Goal: Task Accomplishment & Management: Complete application form

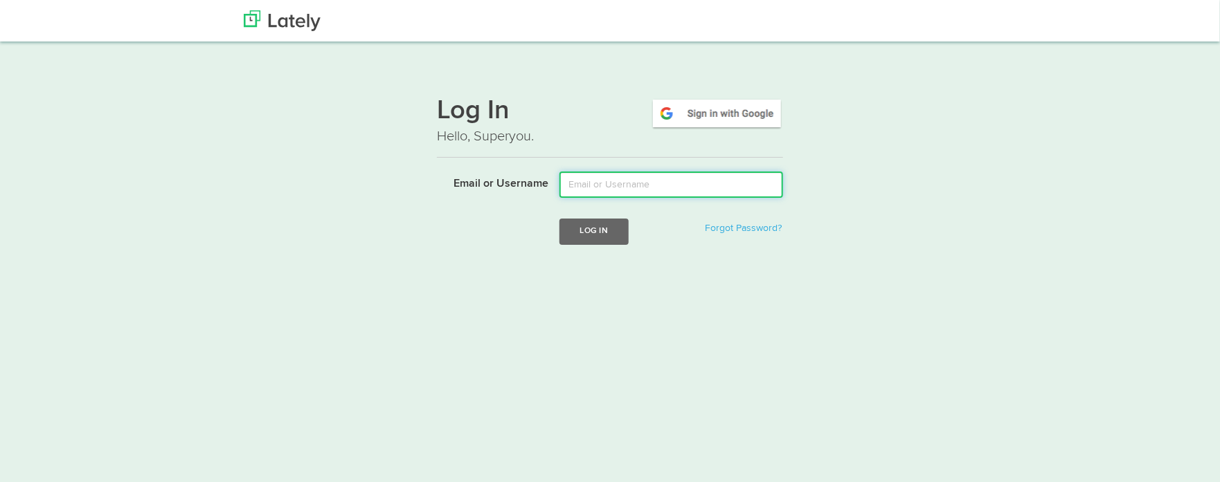
click at [644, 186] on input "Email or Username" at bounding box center [671, 185] width 224 height 26
type input "[PERSON_NAME][EMAIL_ADDRESS][DOMAIN_NAME]"
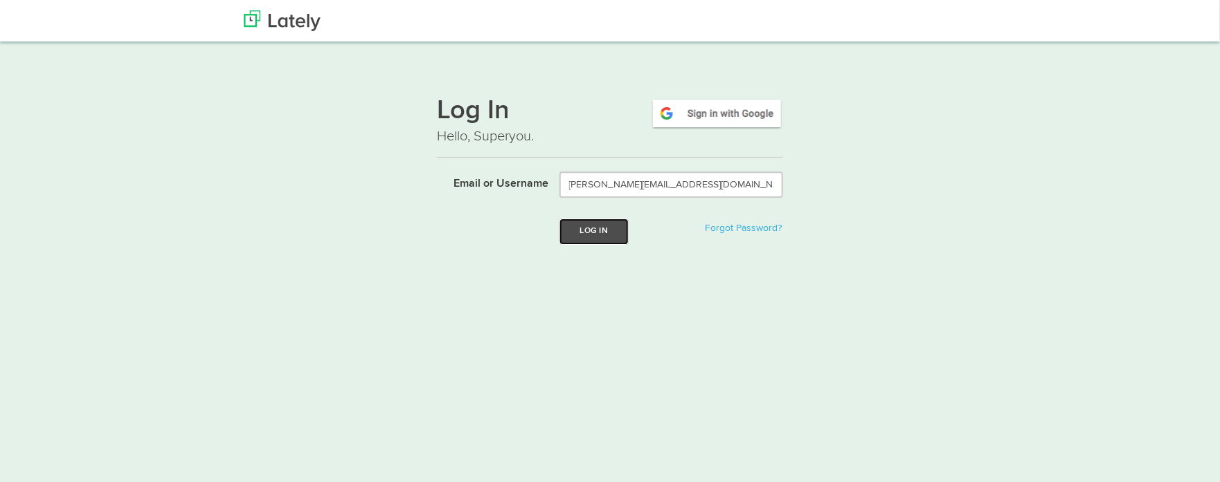
click at [613, 232] on button "Log In" at bounding box center [593, 232] width 69 height 26
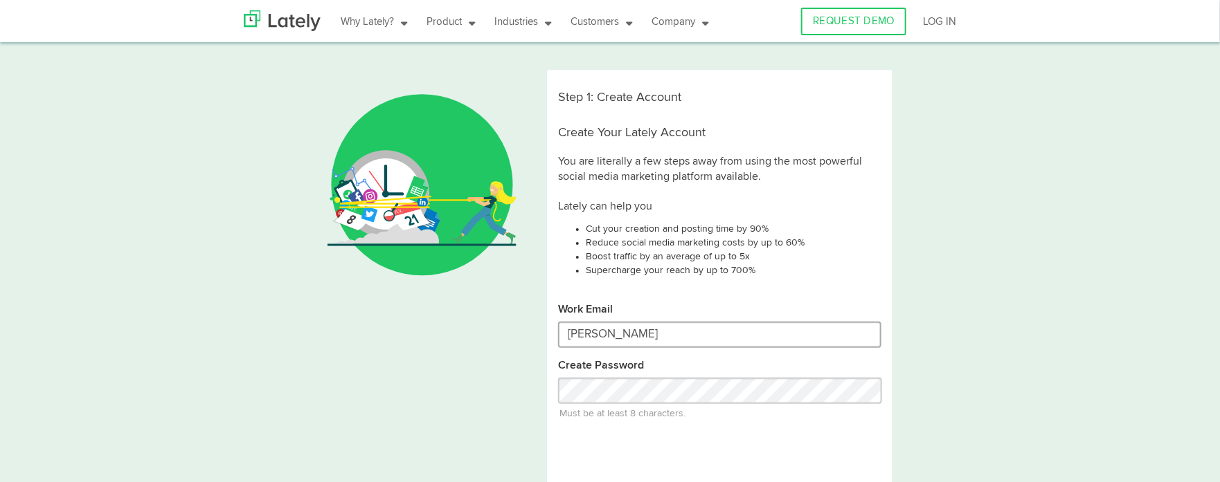
type input "ryanmarie@riseandbewell.com"
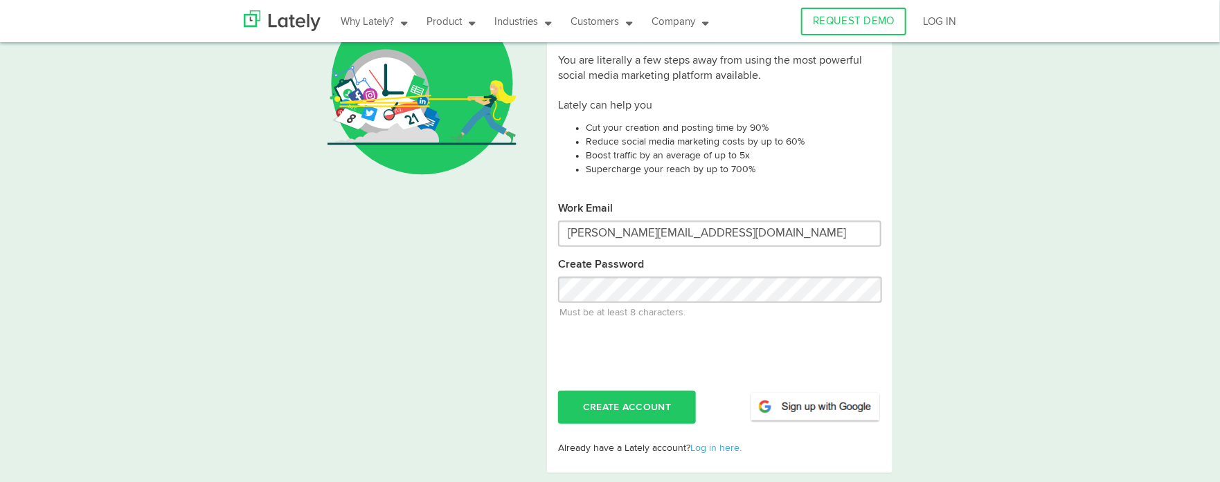
scroll to position [132, 0]
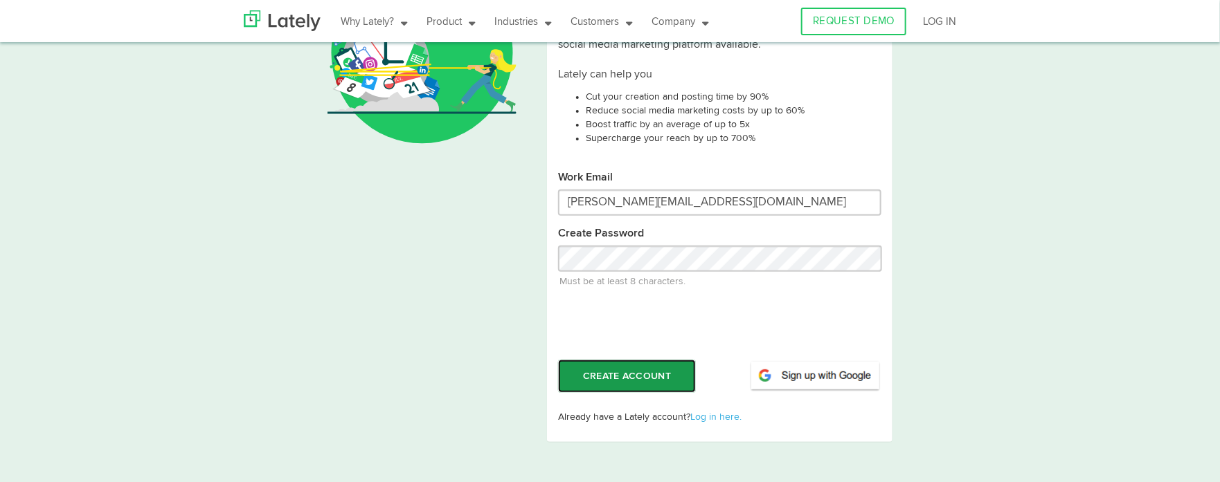
click at [614, 382] on button "CREATE ACCOUNT" at bounding box center [627, 376] width 138 height 33
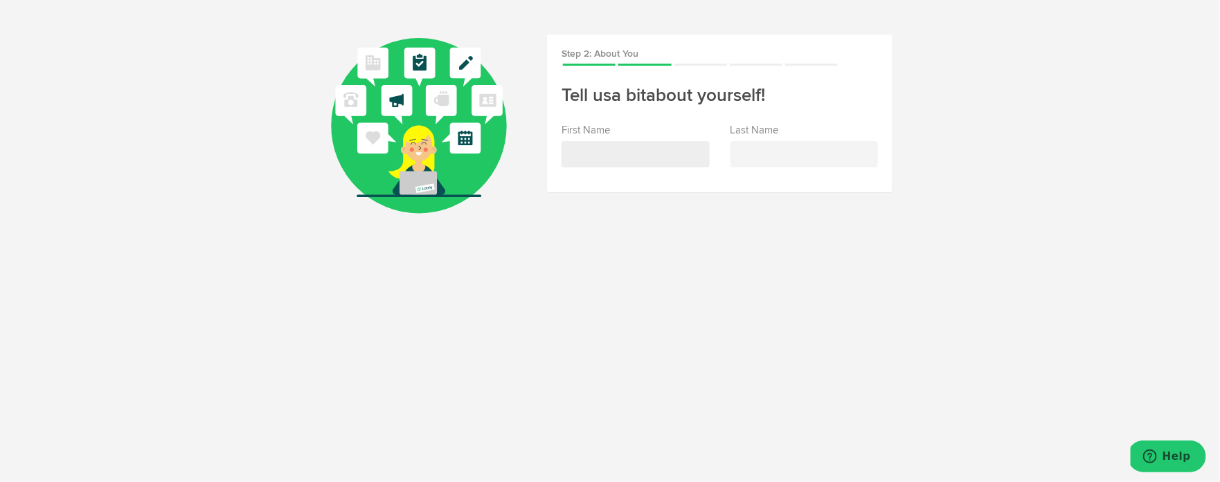
click at [663, 155] on input "text" at bounding box center [635, 154] width 148 height 26
type input "Ryan"
click at [809, 152] on input "text" at bounding box center [804, 154] width 148 height 26
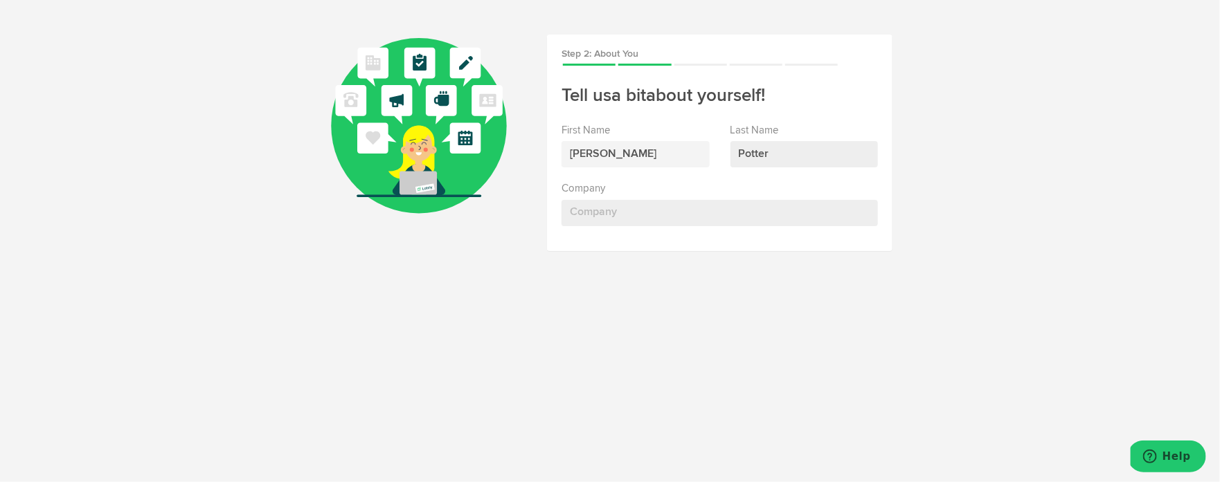
type input "Potter"
click at [707, 213] on input "Company" at bounding box center [719, 213] width 316 height 26
type input "Rise and Be Well + Fractalize"
click at [668, 271] on input "Title/Position" at bounding box center [719, 271] width 316 height 26
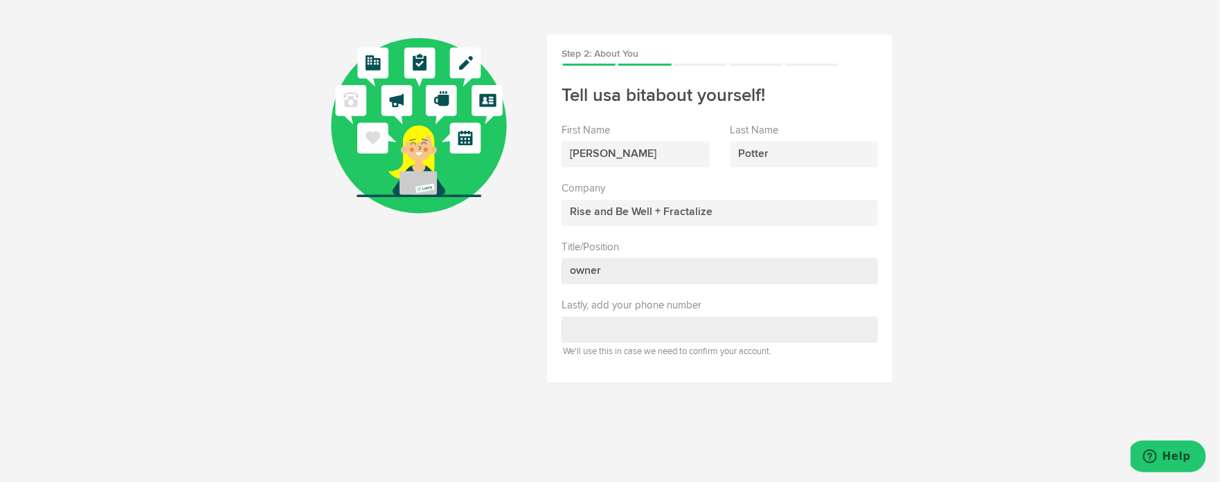
type input "owner"
click at [685, 330] on input at bounding box center [719, 330] width 316 height 26
type input "(707) 672-2208"
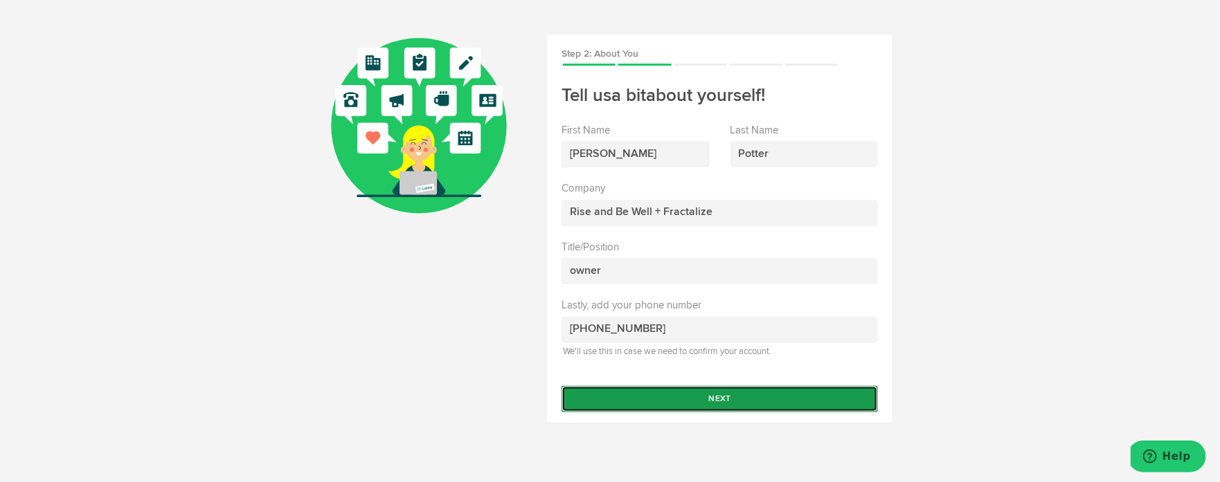
click at [790, 395] on button "Next" at bounding box center [719, 399] width 316 height 26
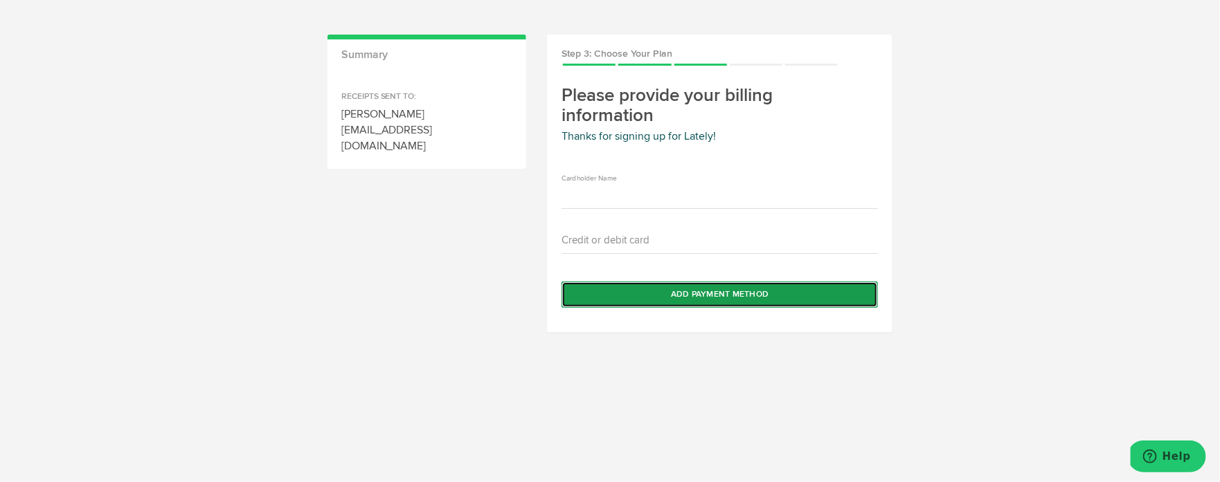
click at [714, 296] on button "Add Payment Method" at bounding box center [719, 295] width 316 height 26
click at [724, 297] on button "Add Payment Method" at bounding box center [719, 295] width 316 height 26
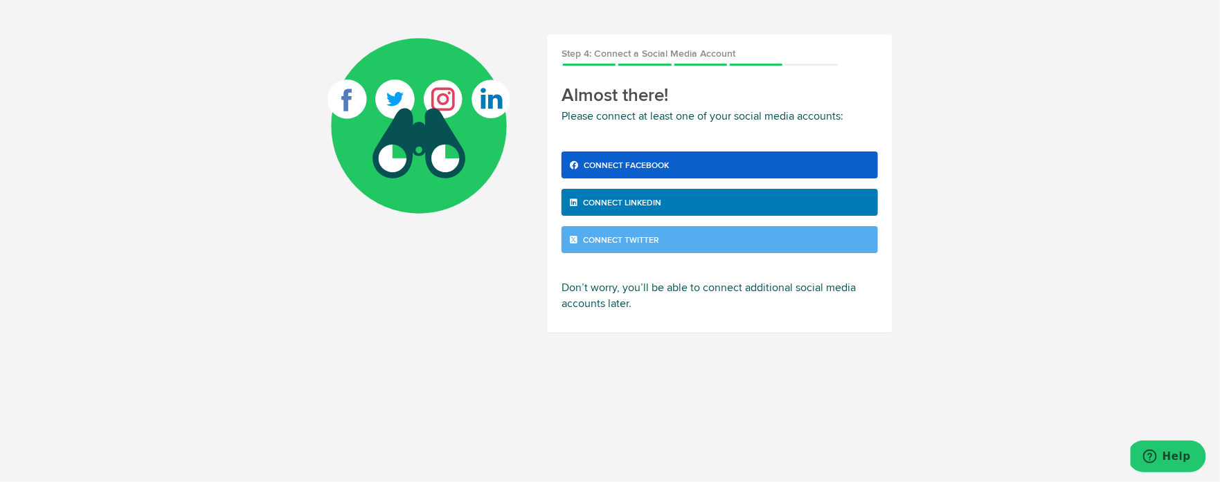
click at [821, 163] on link "Connect Facebook" at bounding box center [719, 165] width 316 height 27
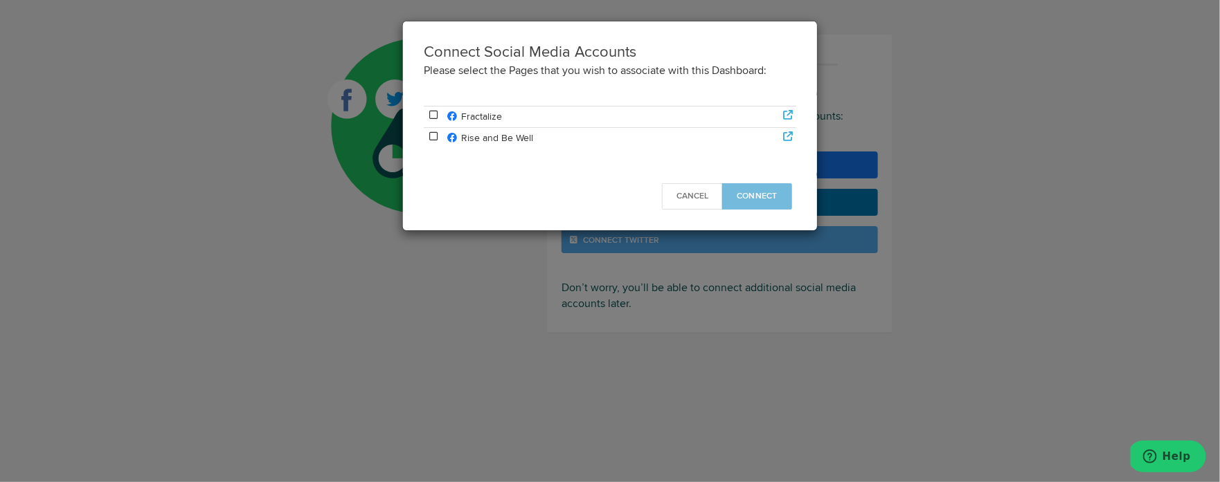
click at [518, 138] on span "Rise and Be Well" at bounding box center [497, 139] width 72 height 10
click at [433, 114] on icon at bounding box center [433, 115] width 12 height 10
click at [764, 194] on span "Connect" at bounding box center [757, 196] width 41 height 8
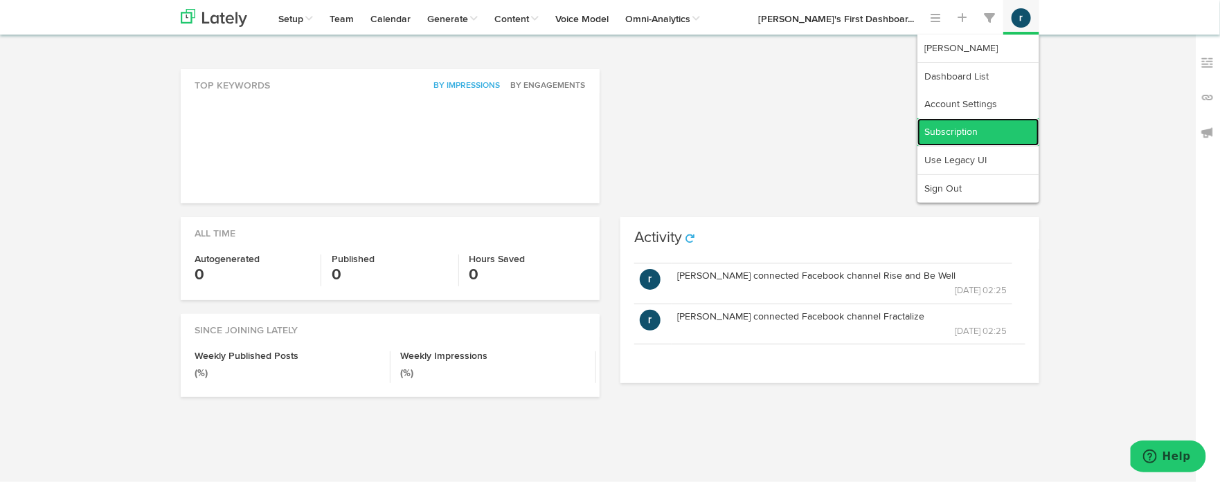
click at [968, 125] on link "Subscription" at bounding box center [978, 132] width 122 height 28
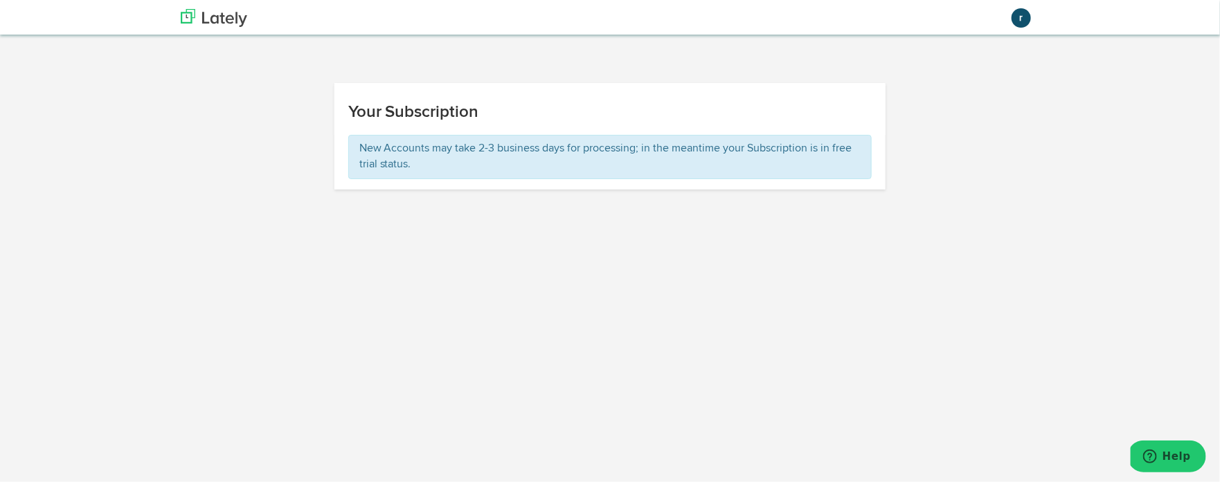
click at [1051, 262] on html "Channels Create Generate Pipeline Team Basic Analytics (limited on mobile) Dash…" at bounding box center [610, 241] width 1220 height 482
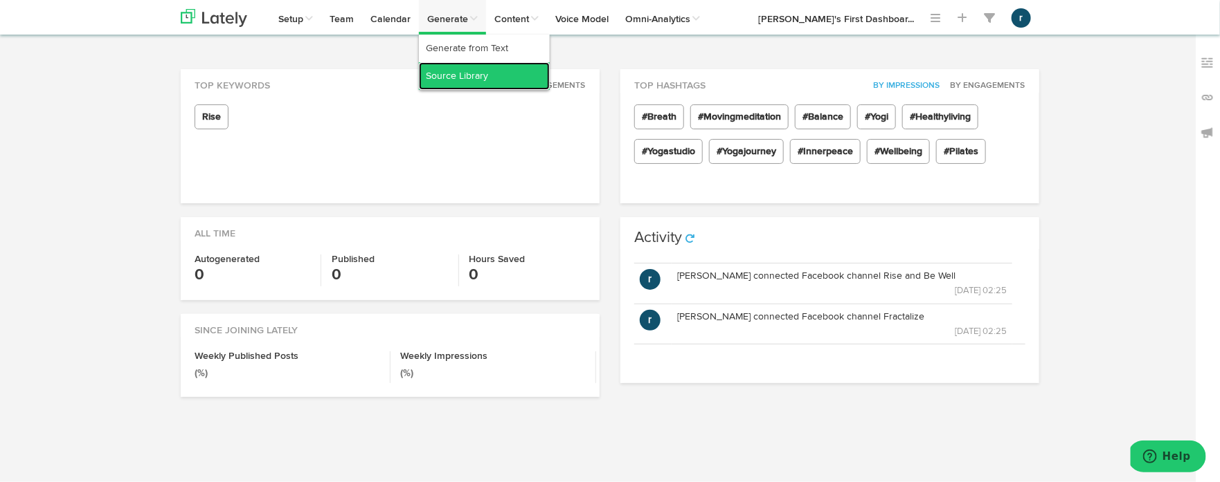
click at [467, 76] on link "Source Library" at bounding box center [484, 76] width 131 height 28
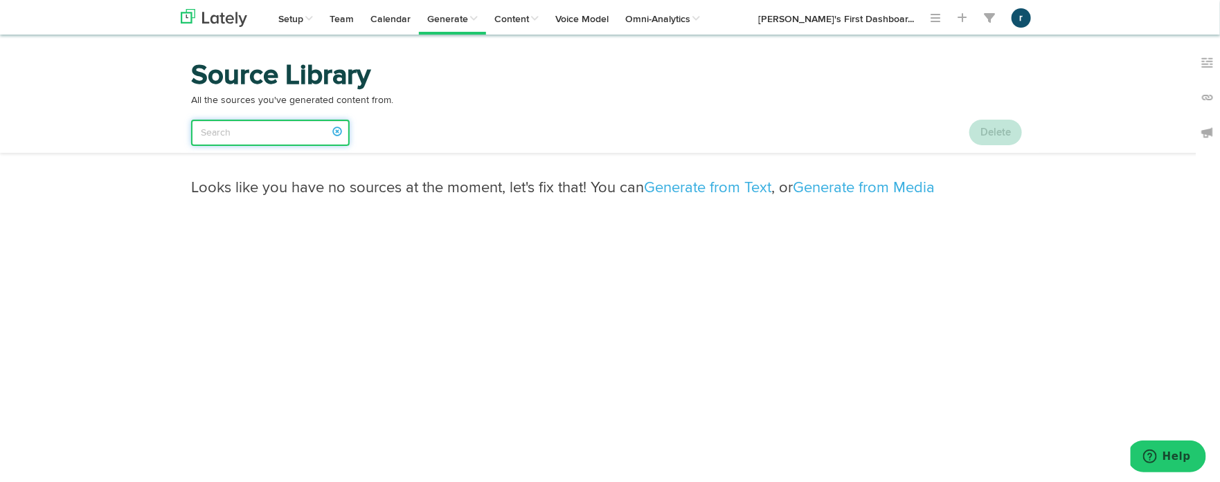
click at [264, 138] on input "search" at bounding box center [270, 133] width 159 height 26
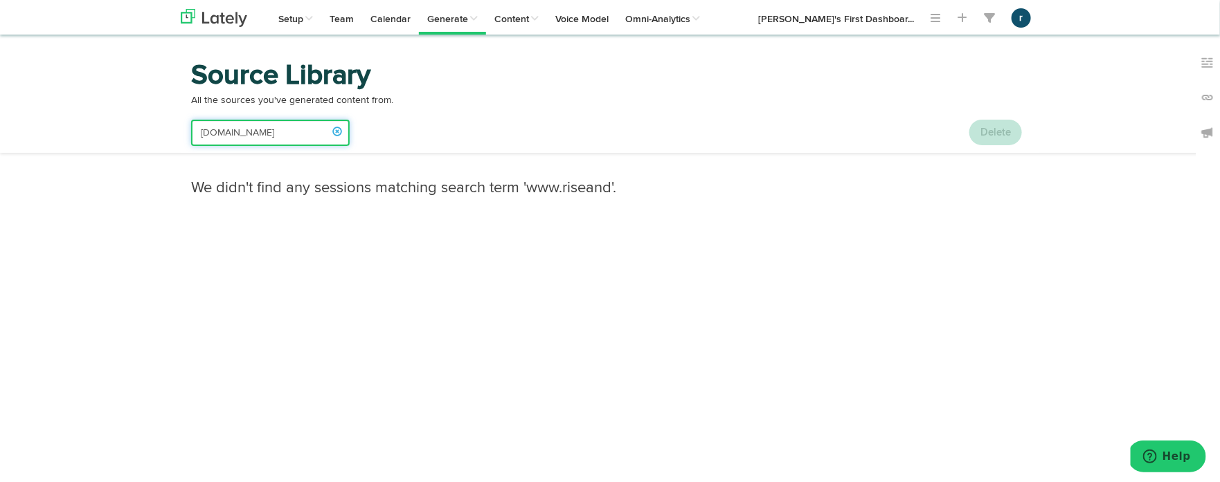
scroll to position [0, 8]
type input "[DOMAIN_NAME]"
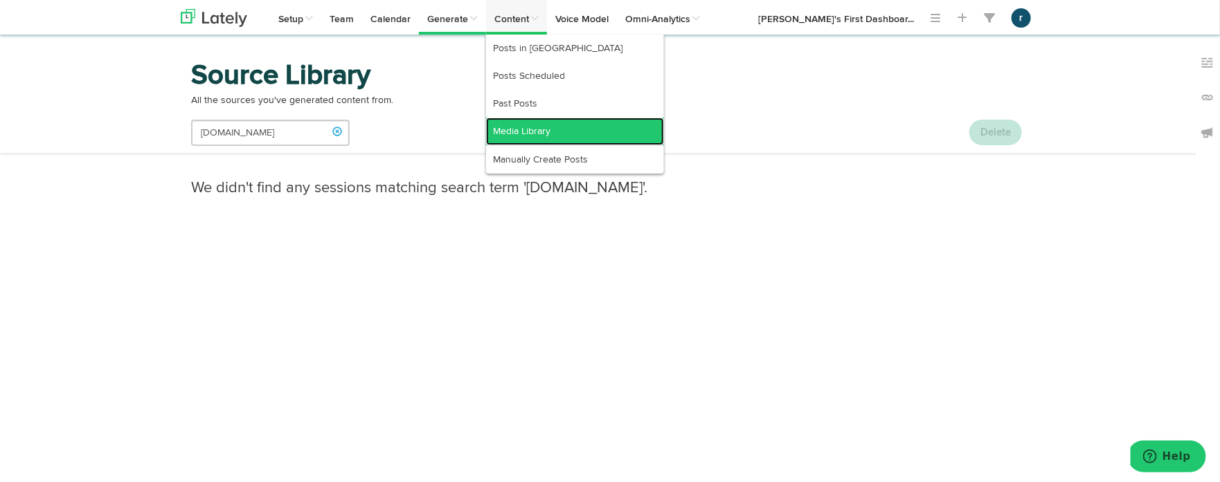
scroll to position [0, 0]
click at [543, 134] on link "Media Library" at bounding box center [575, 132] width 178 height 28
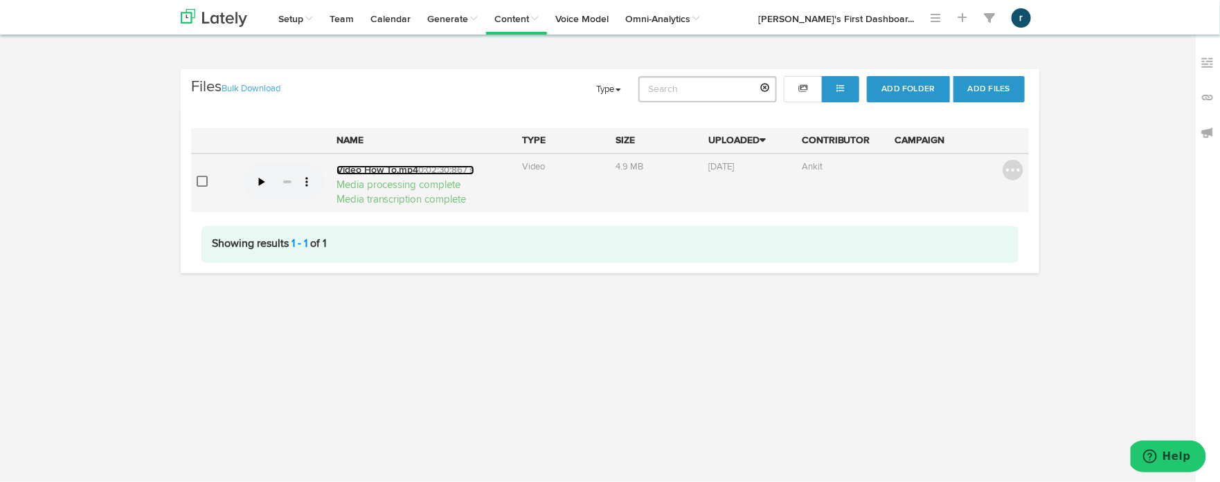
click at [381, 168] on link "Video How To.mp4 0:02:30:867 s" at bounding box center [405, 170] width 138 height 10
